Goal: Find specific page/section: Find specific page/section

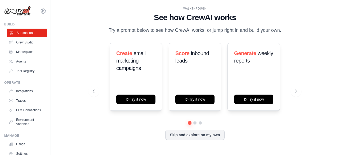
click at [28, 35] on link "Automations" at bounding box center [27, 33] width 40 height 8
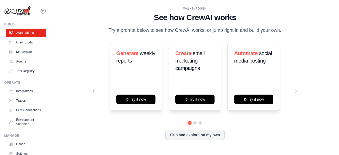
click at [42, 11] on icon at bounding box center [43, 11] width 2 height 2
